Goal: Task Accomplishment & Management: Use online tool/utility

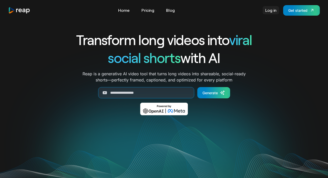
click at [268, 7] on link "Log in" at bounding box center [271, 10] width 16 height 8
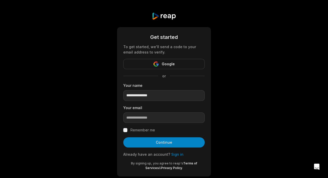
type input "**********"
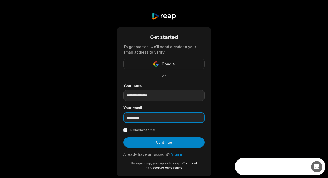
type input "**********"
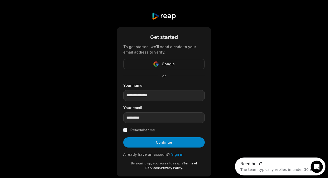
click at [125, 133] on form "**********" at bounding box center [163, 101] width 81 height 137
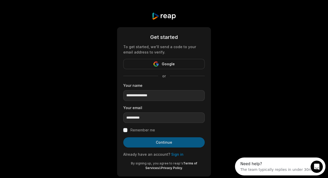
click at [139, 146] on button "Continue" at bounding box center [163, 142] width 81 height 10
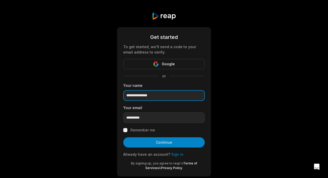
click at [148, 99] on input "**********" at bounding box center [163, 95] width 81 height 11
click at [174, 153] on link "Sign in" at bounding box center [177, 154] width 12 height 4
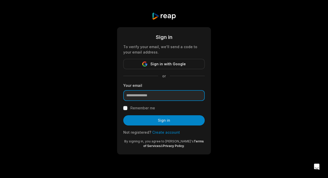
paste input "**********"
type input "**********"
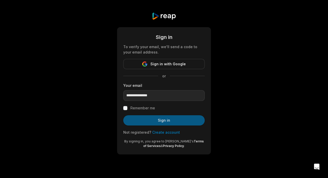
click at [133, 116] on button "Sign in" at bounding box center [163, 120] width 81 height 10
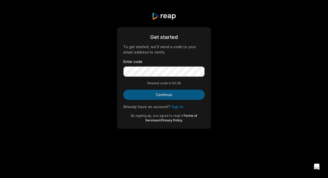
click at [151, 99] on button "Continue" at bounding box center [163, 95] width 81 height 10
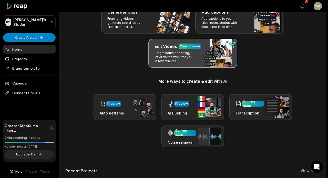
scroll to position [6, 0]
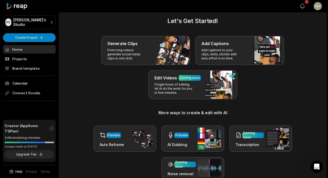
click at [305, 7] on button "View notifications" at bounding box center [302, 6] width 11 height 11
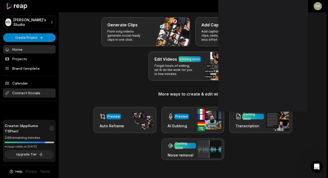
scroll to position [26, 0]
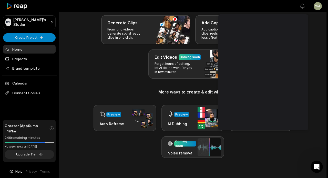
click at [109, 77] on div "Generate Clips From long videos generate social ready clips in one click. Add C…" at bounding box center [192, 47] width 255 height 64
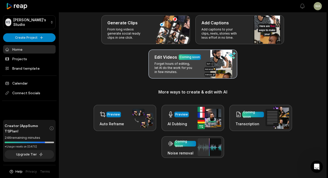
click at [170, 67] on p "Forget hours of editing, let AI do the work for you in few minutes." at bounding box center [175, 68] width 40 height 12
click at [179, 67] on p "Forget hours of editing, let AI do the work for you in few minutes." at bounding box center [175, 68] width 40 height 12
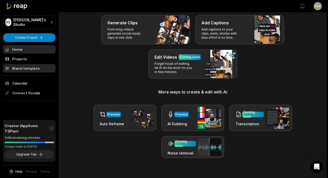
click at [39, 68] on link "Brand template" at bounding box center [29, 68] width 53 height 8
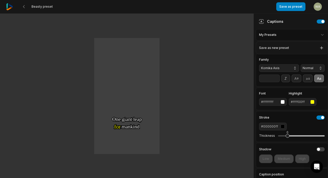
click at [270, 35] on html "Beasty preset Save as preset Open user menu One One small small step step for f…" at bounding box center [164, 89] width 328 height 178
click at [270, 36] on html "Beasty preset Save as preset Open user menu One One small small step step for f…" at bounding box center [164, 89] width 328 height 178
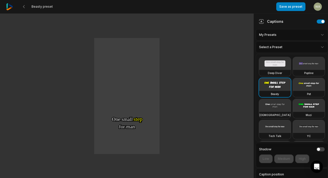
click at [278, 46] on html "Beasty preset Save as preset Open user menu One One small small step step for f…" at bounding box center [164, 89] width 328 height 178
click at [277, 46] on html "Beasty preset Save as preset Open user menu One One small small step step for f…" at bounding box center [164, 89] width 328 height 178
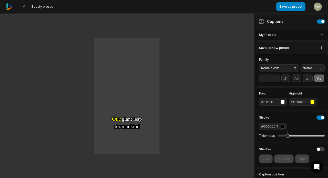
click at [286, 36] on html "Beasty preset Save as preset Open user menu One One small small step step for f…" at bounding box center [164, 89] width 328 height 178
click at [320, 22] on button "button" at bounding box center [321, 21] width 8 height 4
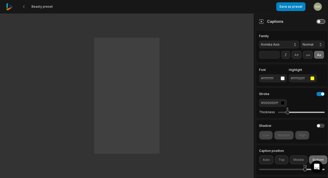
click at [322, 22] on button "button" at bounding box center [321, 21] width 8 height 4
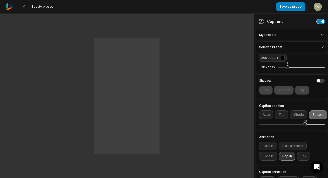
scroll to position [60, 0]
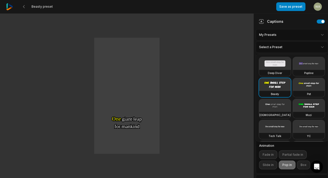
click at [280, 48] on html "Beasty preset Save as preset Open user menu One One small small step step for f…" at bounding box center [164, 89] width 328 height 178
click at [276, 70] on div "Deep Diver" at bounding box center [275, 73] width 32 height 6
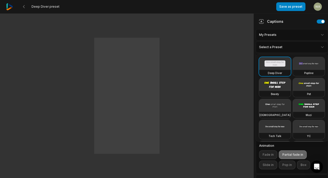
click at [278, 87] on video at bounding box center [275, 84] width 32 height 13
type input "**"
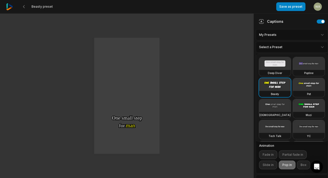
click at [25, 8] on html "Beasty preset Save as preset Open user menu One One small small step step for f…" at bounding box center [164, 89] width 328 height 178
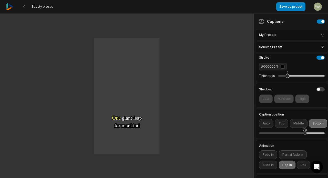
click at [9, 8] on img at bounding box center [9, 6] width 7 height 7
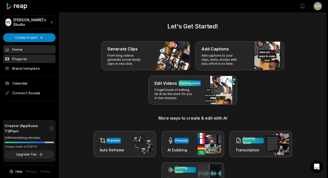
click at [18, 58] on link "Projects" at bounding box center [29, 59] width 53 height 8
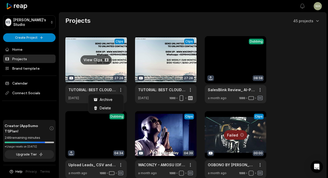
click at [122, 89] on html "KS Kelvin's Studio Create Project Home Projects Brand template Calendar Connect…" at bounding box center [164, 89] width 328 height 178
click at [142, 109] on html "KS Kelvin's Studio Create Project Home Projects Brand template Calendar Connect…" at bounding box center [164, 89] width 328 height 178
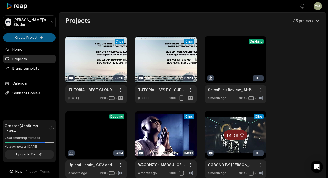
click at [35, 36] on html "KS Kelvin's Studio Create Project Home Projects Brand template Calendar Connect…" at bounding box center [164, 89] width 328 height 178
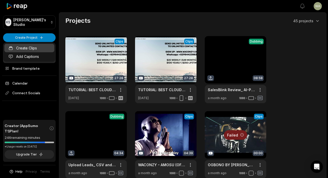
click at [35, 47] on link "Create Clips" at bounding box center [29, 48] width 50 height 8
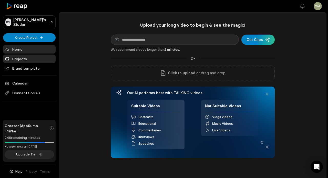
click at [36, 57] on link "Projects" at bounding box center [29, 59] width 53 height 8
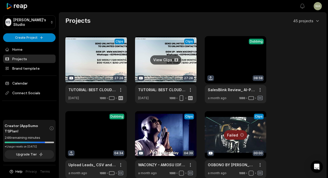
click at [169, 69] on link at bounding box center [166, 69] width 62 height 67
click at [180, 64] on link at bounding box center [166, 69] width 62 height 67
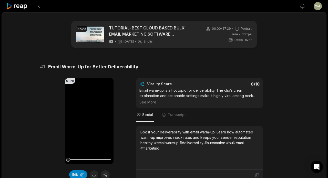
scroll to position [63, 0]
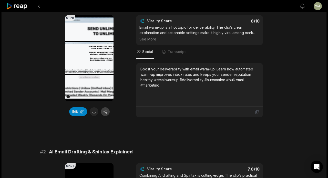
click at [107, 112] on button "button" at bounding box center [105, 111] width 9 height 9
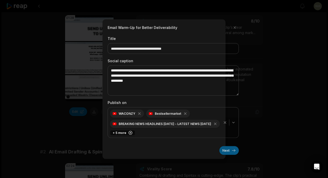
click at [227, 152] on button "Next" at bounding box center [228, 150] width 19 height 9
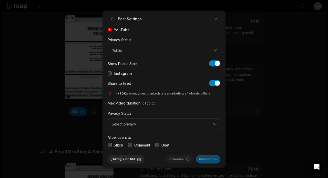
click at [148, 120] on button "Select privacy" at bounding box center [164, 124] width 113 height 12
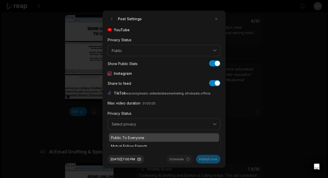
click at [151, 134] on div "Public To Everyone" at bounding box center [164, 137] width 110 height 8
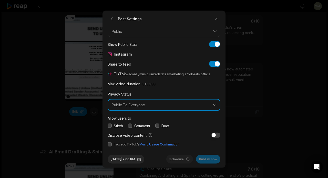
scroll to position [19, 0]
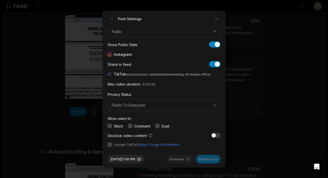
click at [109, 142] on span "I accept TikTok’s Music Usage Confirmation." at bounding box center [164, 144] width 113 height 5
click at [110, 143] on button "button" at bounding box center [110, 144] width 4 height 4
click at [213, 160] on button "Publish now" at bounding box center [208, 159] width 24 height 9
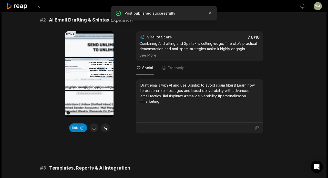
scroll to position [225, 0]
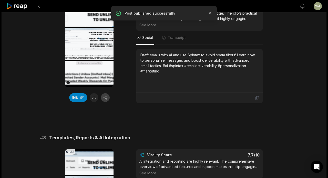
click at [107, 97] on button "button" at bounding box center [105, 97] width 9 height 9
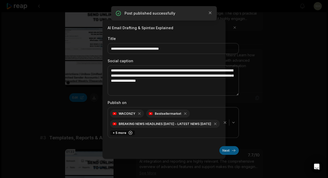
click at [235, 150] on button "Next" at bounding box center [228, 150] width 19 height 9
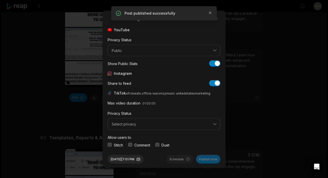
click at [175, 122] on span "Select privacy" at bounding box center [160, 124] width 97 height 5
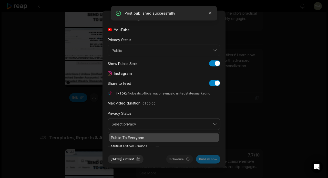
click at [175, 134] on div "Public To Everyone" at bounding box center [164, 137] width 110 height 8
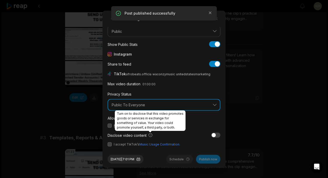
scroll to position [19, 0]
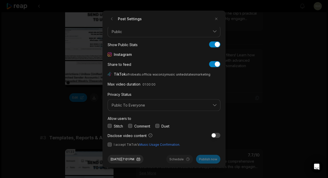
click at [117, 145] on span "I accept TikTok’s Music Usage Confirmation." at bounding box center [147, 144] width 66 height 5
click at [109, 145] on button "button" at bounding box center [110, 144] width 4 height 4
click at [208, 164] on div "Post Settings YouTube Privacy Status Public Show Public Stats Show Public Stats…" at bounding box center [164, 89] width 123 height 157
click at [206, 159] on button "Publish now" at bounding box center [208, 159] width 24 height 9
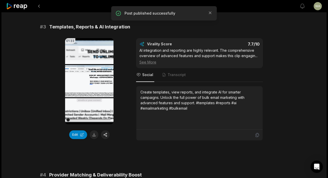
scroll to position [338, 0]
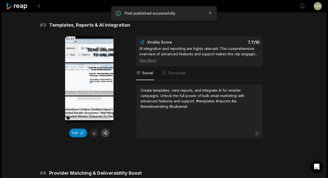
click at [105, 134] on button "button" at bounding box center [105, 133] width 9 height 9
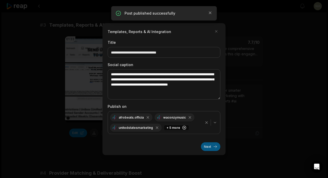
click at [218, 148] on button "Next" at bounding box center [210, 146] width 19 height 9
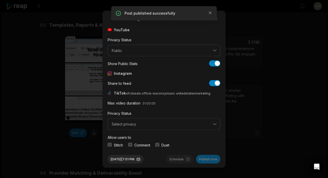
click at [190, 127] on button "Select privacy" at bounding box center [164, 124] width 113 height 12
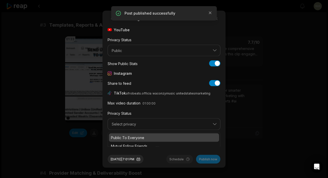
click at [186, 134] on div "Public To Everyone" at bounding box center [164, 137] width 110 height 8
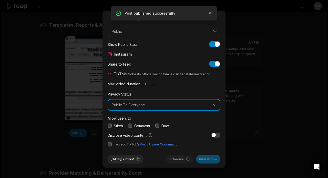
scroll to position [19, 0]
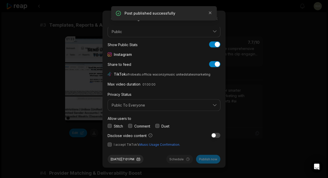
click at [110, 144] on button "button" at bounding box center [110, 144] width 4 height 4
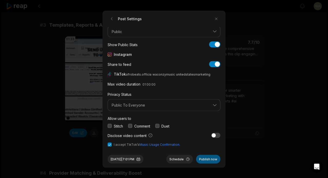
click at [212, 159] on button "Publish now" at bounding box center [208, 159] width 24 height 9
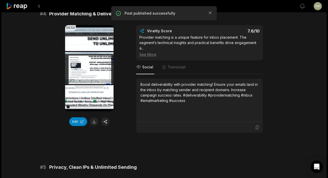
scroll to position [503, 0]
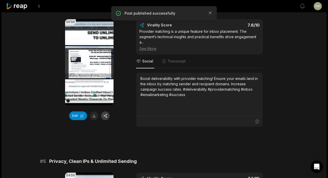
click at [107, 117] on button "button" at bounding box center [105, 115] width 9 height 9
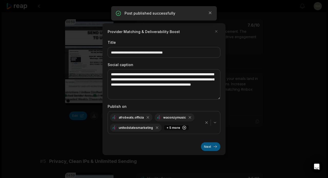
click at [212, 149] on button "Next" at bounding box center [210, 146] width 19 height 9
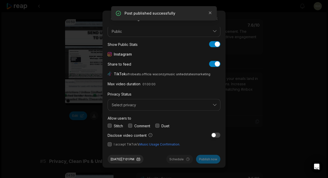
scroll to position [19, 0]
click at [167, 106] on span "Select privacy" at bounding box center [160, 105] width 97 height 5
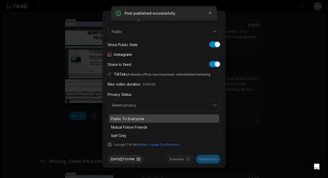
click at [165, 115] on div "Public To Everyone" at bounding box center [164, 118] width 110 height 8
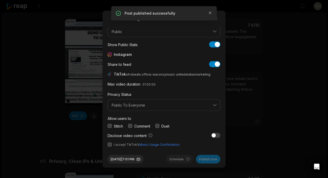
click at [109, 142] on button "button" at bounding box center [110, 144] width 4 height 4
click at [204, 158] on button "Publish now" at bounding box center [208, 159] width 24 height 9
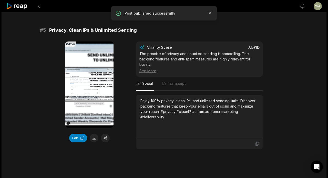
scroll to position [639, 0]
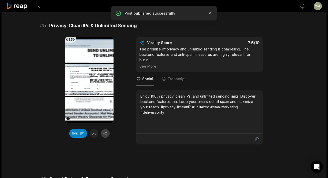
click at [105, 135] on button "button" at bounding box center [105, 133] width 9 height 9
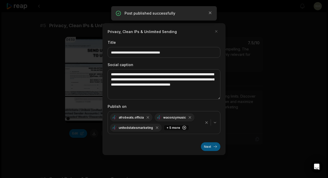
click at [215, 147] on button "Next" at bounding box center [210, 146] width 19 height 9
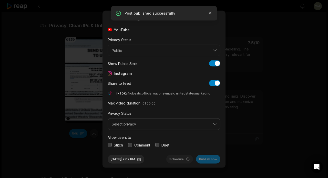
click at [183, 125] on span "Select privacy" at bounding box center [160, 124] width 97 height 5
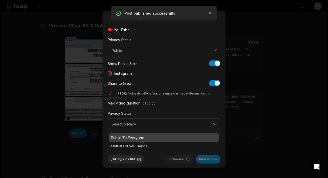
click at [180, 134] on div "Public To Everyone" at bounding box center [164, 137] width 110 height 8
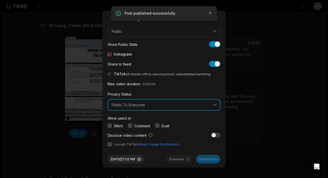
scroll to position [19, 0]
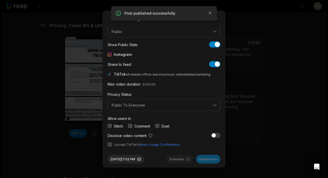
click at [112, 146] on span "I accept TikTok’s Music Usage Confirmation." at bounding box center [164, 144] width 113 height 5
click at [111, 145] on button "button" at bounding box center [110, 144] width 4 height 4
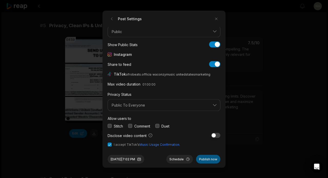
click at [207, 161] on button "Publish now" at bounding box center [208, 159] width 24 height 9
